Goal: Book appointment/travel/reservation

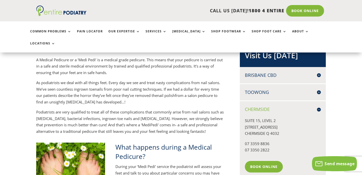
click at [280, 72] on h4 "Brisbane CBD" at bounding box center [283, 75] width 76 height 6
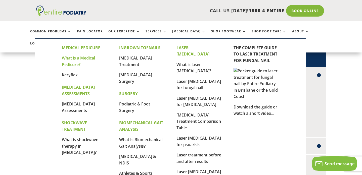
click at [80, 60] on link "What is a Medical Pedicure?" at bounding box center [78, 61] width 33 height 12
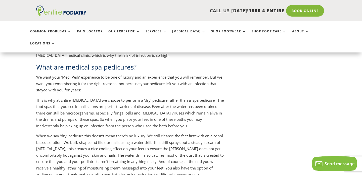
scroll to position [625, 0]
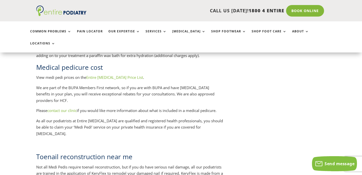
click at [107, 75] on link "Entire Podiatry Price List" at bounding box center [114, 77] width 57 height 5
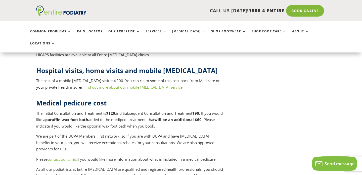
scroll to position [2090, 0]
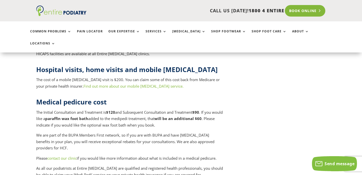
click at [303, 11] on link "Book Online" at bounding box center [305, 11] width 41 height 12
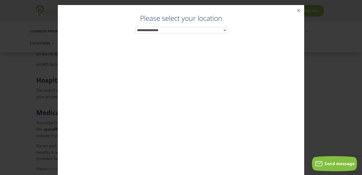
scroll to position [2076, 0]
click at [204, 31] on select "**********" at bounding box center [181, 30] width 92 height 7
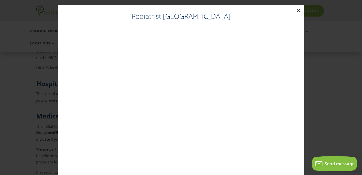
click at [299, 8] on button "×" at bounding box center [298, 10] width 11 height 11
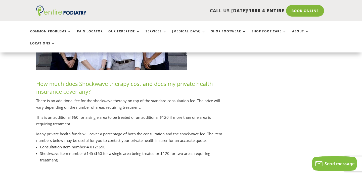
scroll to position [2378, 0]
